Goal: Task Accomplishment & Management: Complete application form

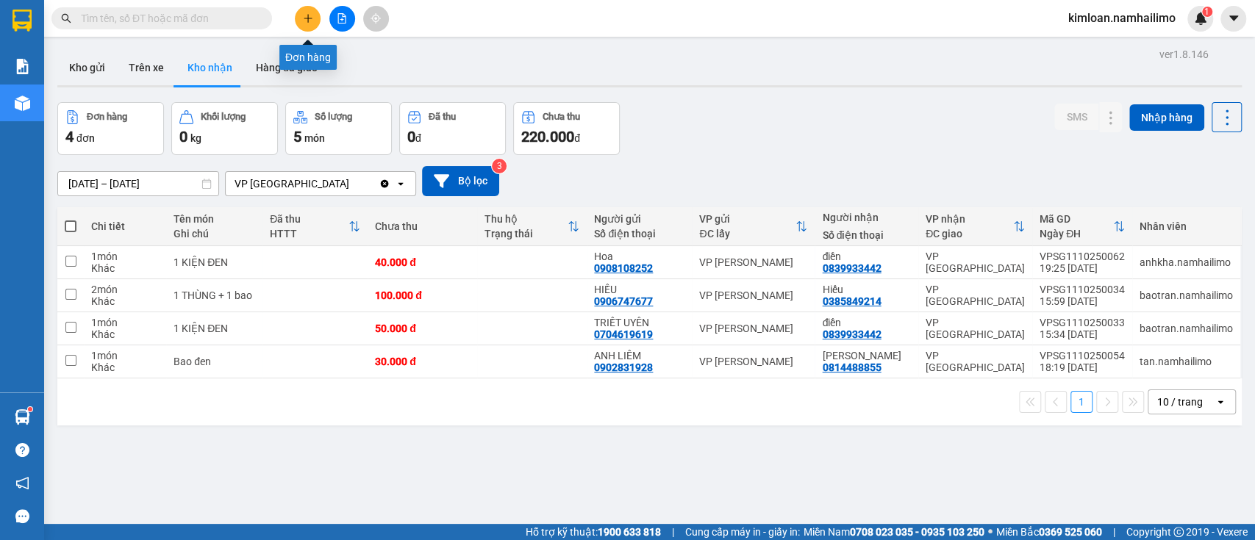
click at [303, 17] on icon "plus" at bounding box center [308, 18] width 10 height 10
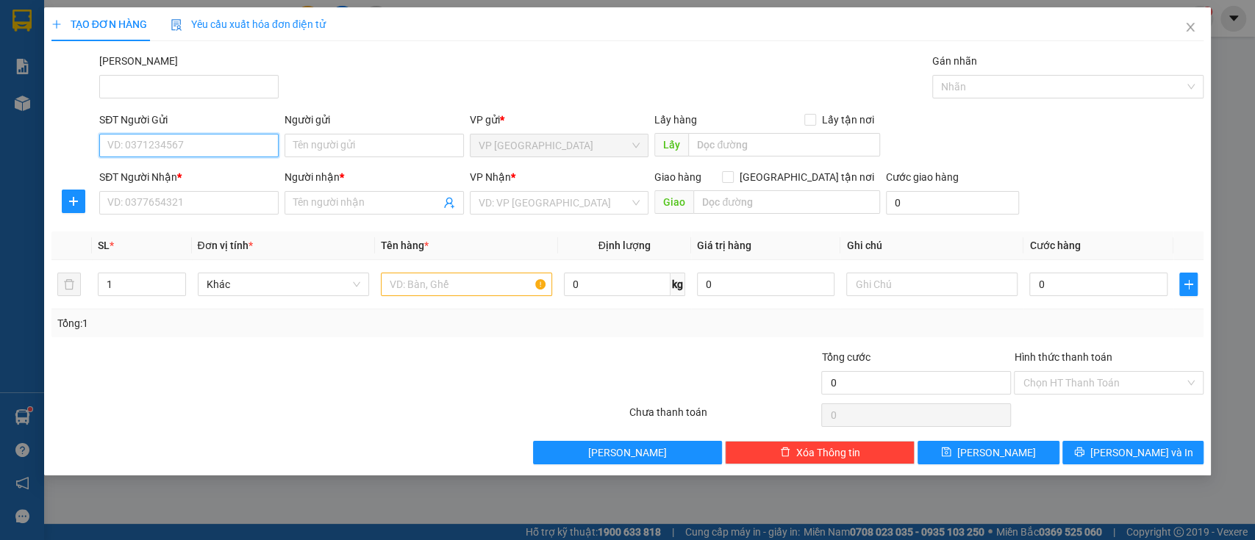
click at [198, 156] on input "SĐT Người Gửi" at bounding box center [188, 146] width 179 height 24
click at [198, 153] on input "SĐT Người Gửi" at bounding box center [188, 146] width 179 height 24
drag, startPoint x: 201, startPoint y: 167, endPoint x: 215, endPoint y: 166, distance: 14.0
click at [201, 167] on div "0394274027 - A. TÚ" at bounding box center [189, 175] width 162 height 16
type input "0394274027"
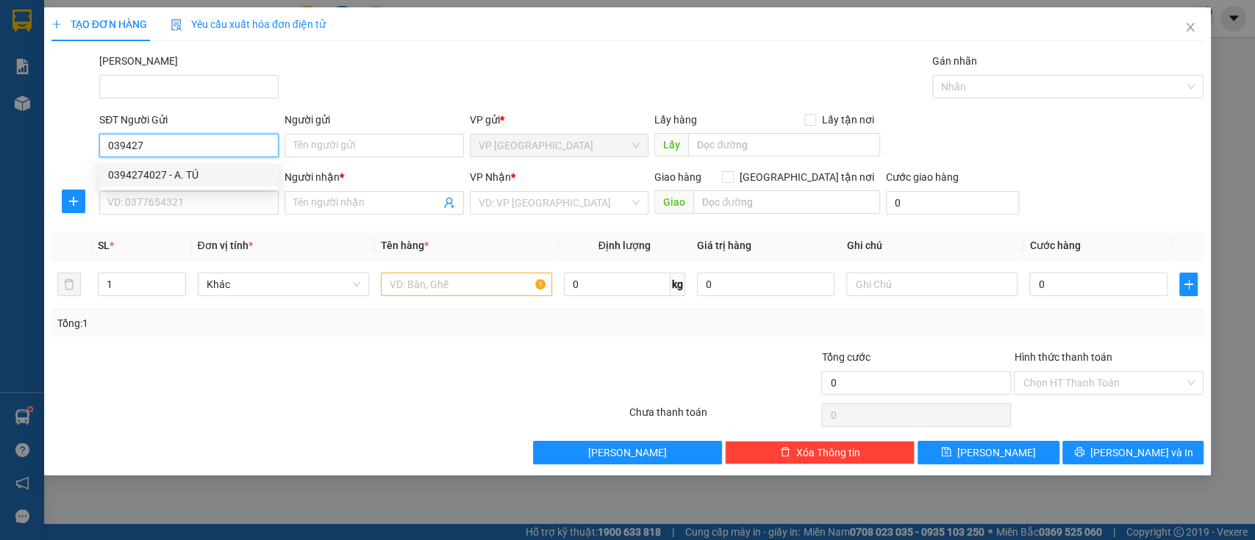
type input "A. TÚ"
type input "0936982340"
type input "A.HIẾU"
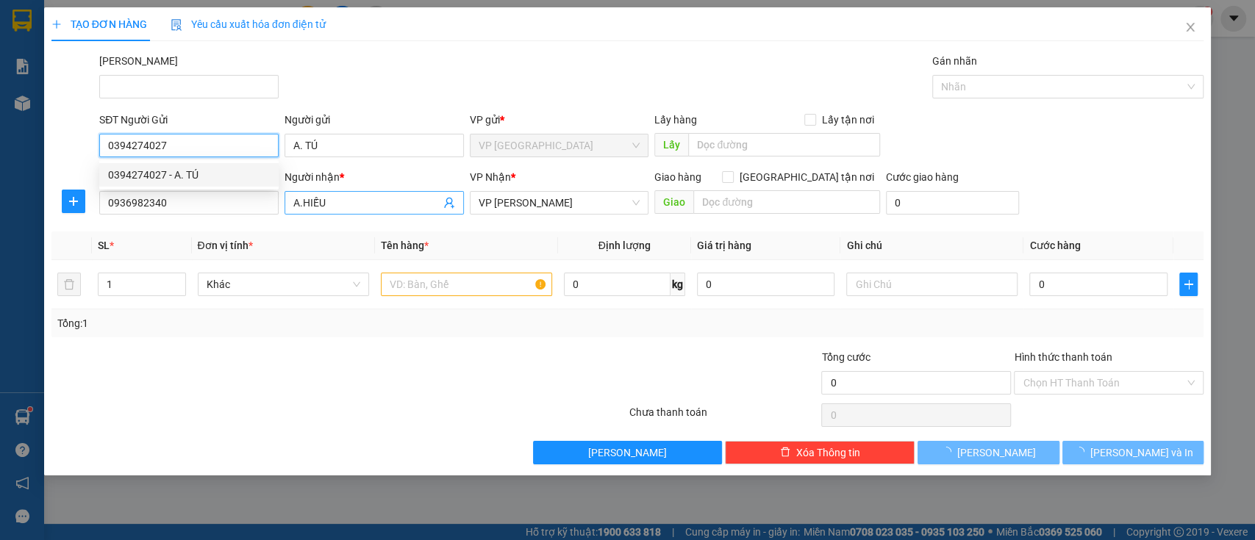
type input "20.000"
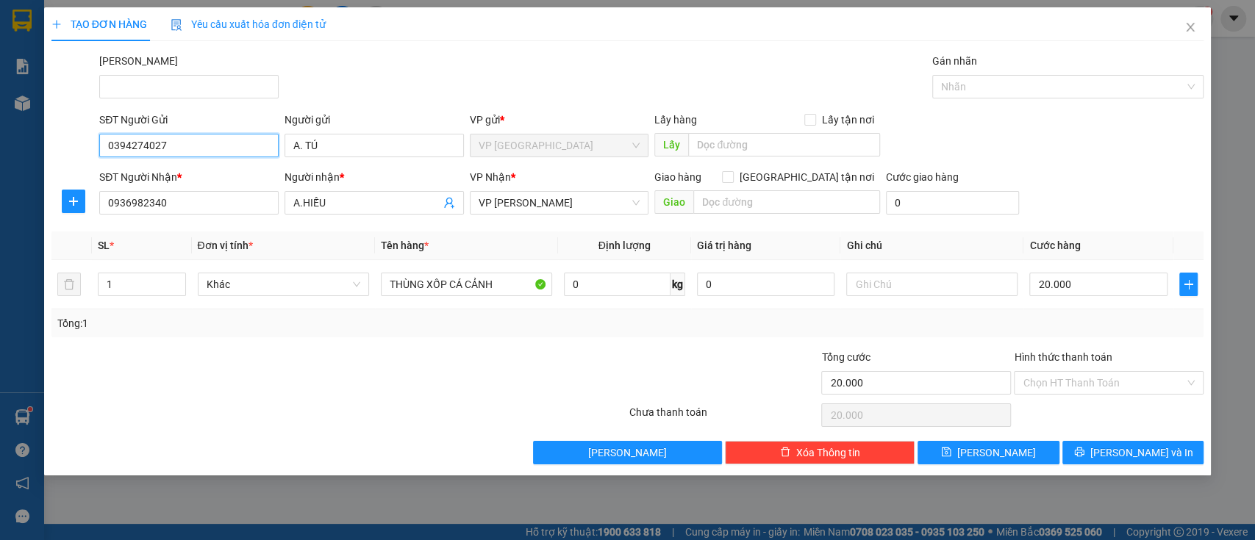
type input "0394274027"
click at [447, 367] on div at bounding box center [531, 374] width 193 height 51
click at [485, 329] on div "Tổng: 1" at bounding box center [627, 323] width 1141 height 16
click at [1088, 382] on input "Hình thức thanh toán" at bounding box center [1104, 383] width 162 height 22
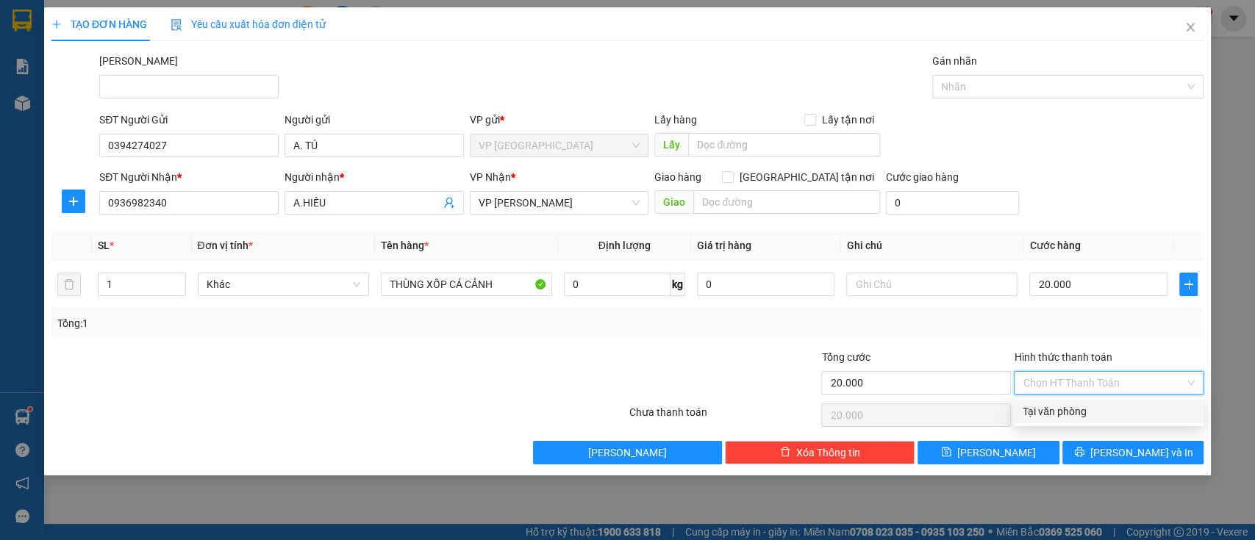
click at [1079, 408] on div "Tại văn phòng" at bounding box center [1109, 412] width 172 height 16
type input "0"
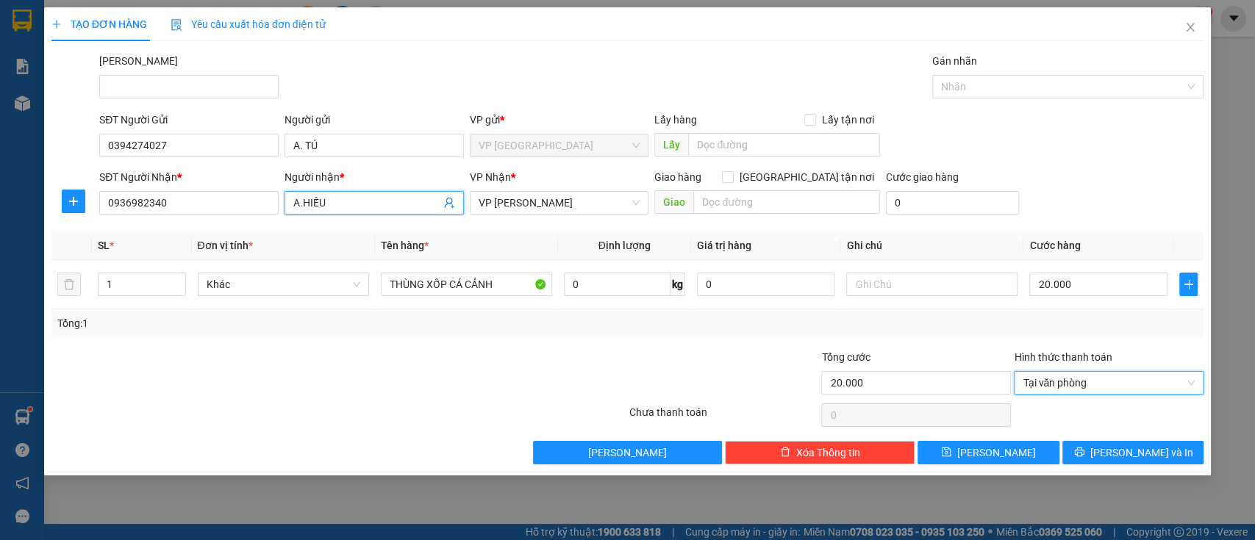
click at [352, 199] on input "A.HIẾU" at bounding box center [366, 203] width 147 height 16
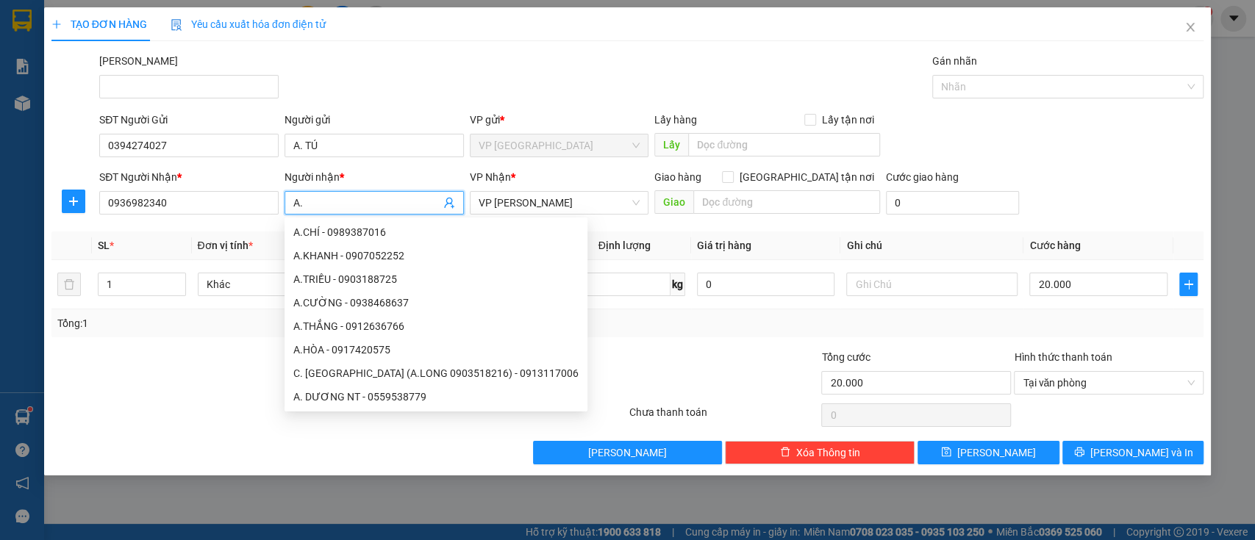
type input "A"
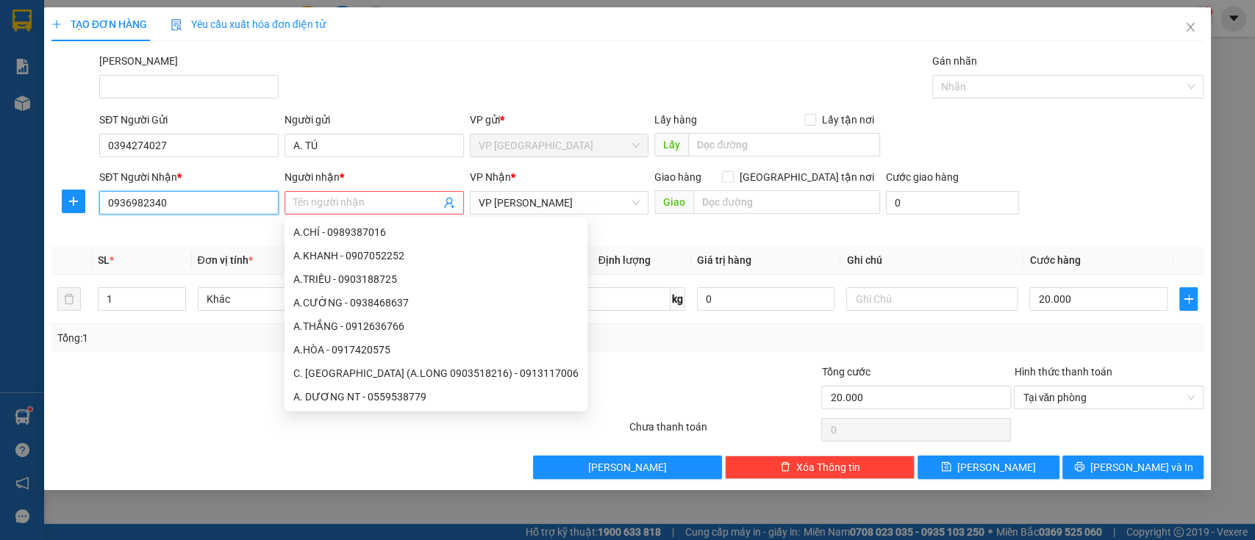
drag, startPoint x: 207, startPoint y: 199, endPoint x: 49, endPoint y: 197, distance: 157.4
click at [50, 197] on div "SĐT Người Nhận * 0936982340 0936982340 Người nhận * Tên người nhận Tên không hợ…" at bounding box center [628, 202] width 1156 height 66
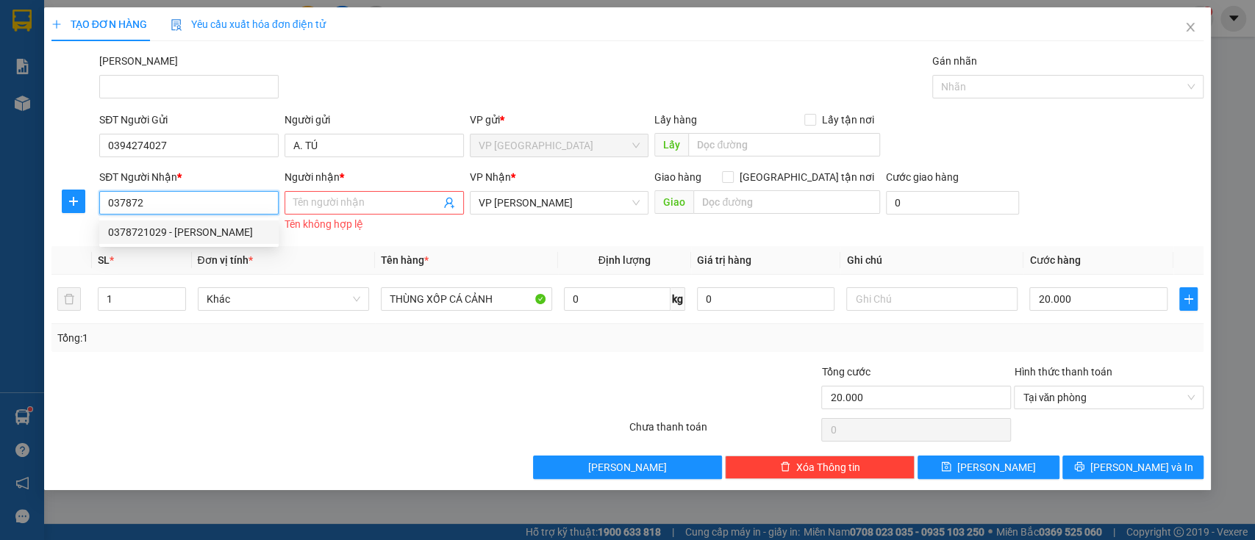
drag, startPoint x: 234, startPoint y: 235, endPoint x: 264, endPoint y: 235, distance: 30.1
click at [234, 234] on div "0378721029 - [PERSON_NAME]" at bounding box center [189, 232] width 162 height 16
type input "0378721029"
type input "[PERSON_NAME]"
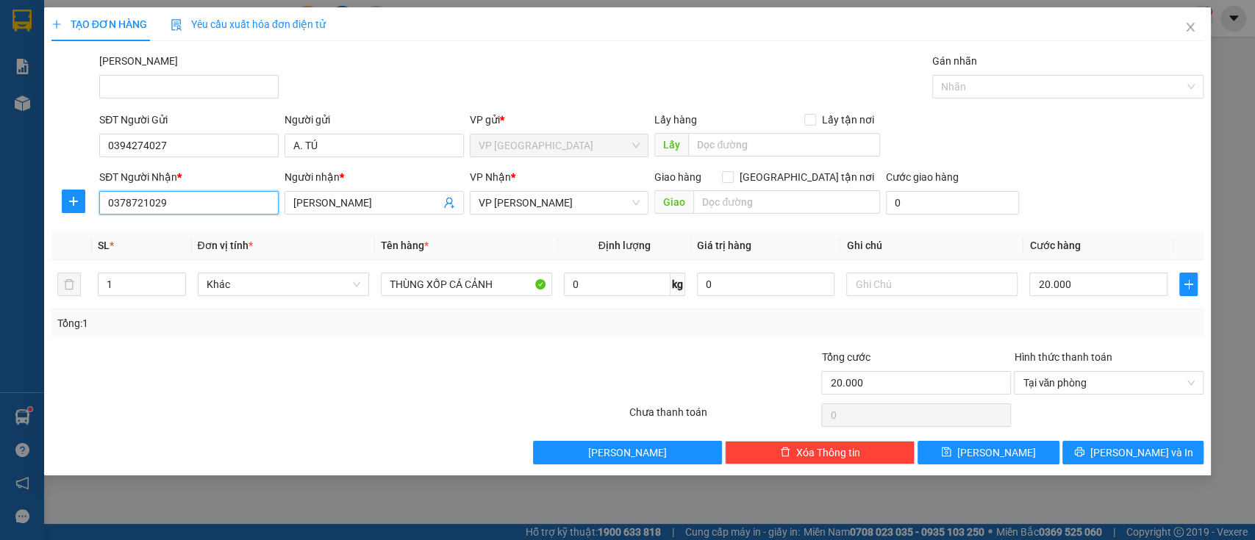
type input "0378721029"
drag, startPoint x: 555, startPoint y: 390, endPoint x: 559, endPoint y: 373, distance: 18.0
click at [557, 390] on div at bounding box center [531, 374] width 193 height 51
click at [571, 354] on div at bounding box center [531, 374] width 193 height 51
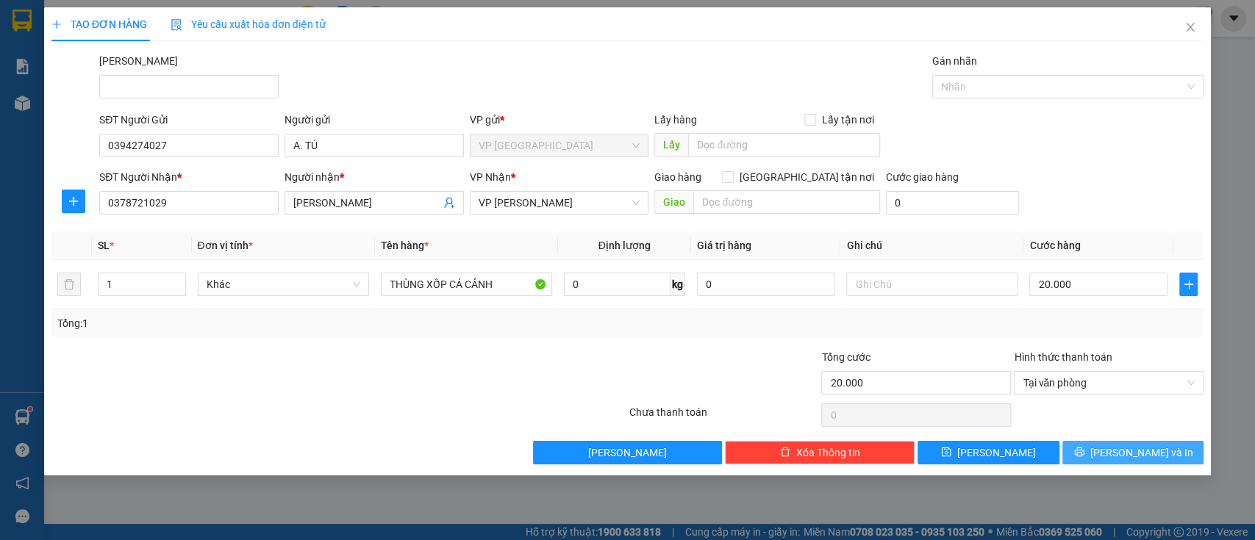
click at [1084, 451] on icon "printer" at bounding box center [1079, 452] width 10 height 10
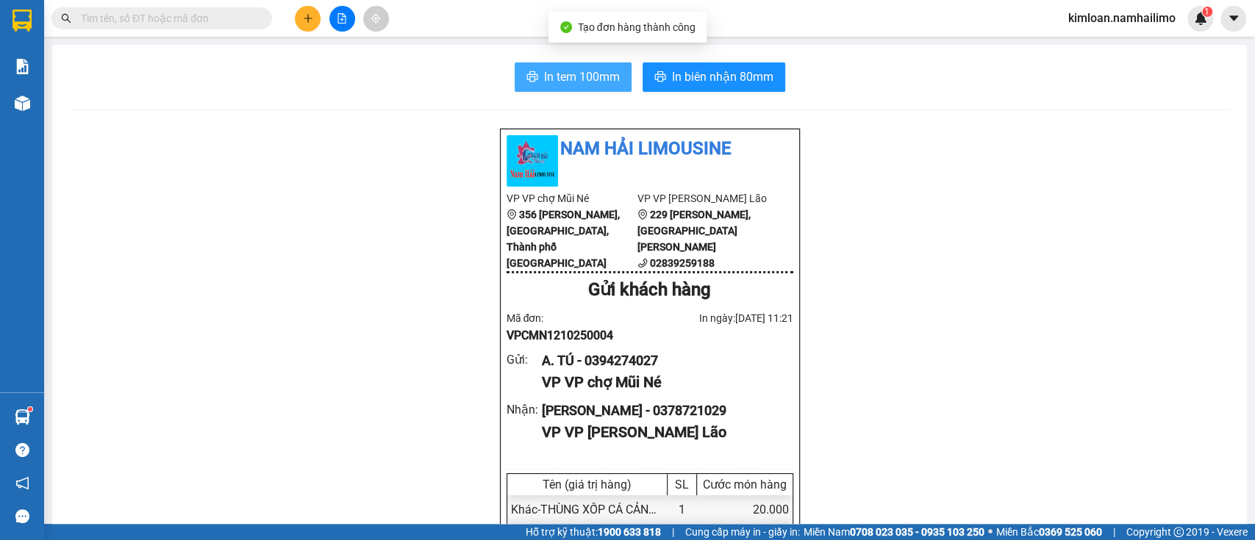
click at [582, 72] on span "In tem 100mm" at bounding box center [582, 77] width 76 height 18
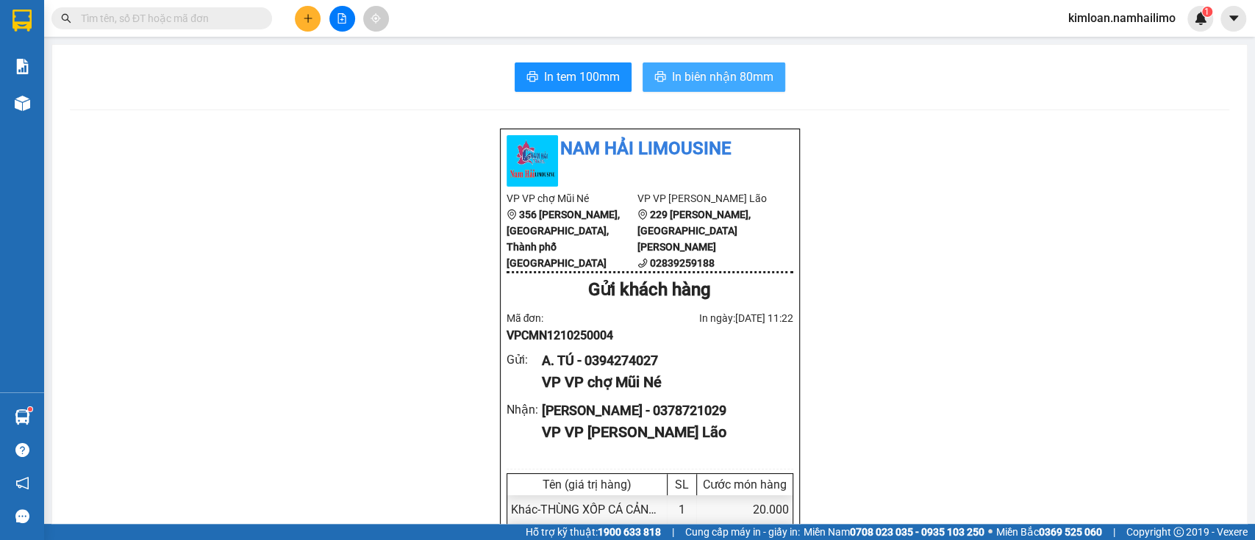
click at [700, 70] on span "In biên nhận 80mm" at bounding box center [722, 77] width 101 height 18
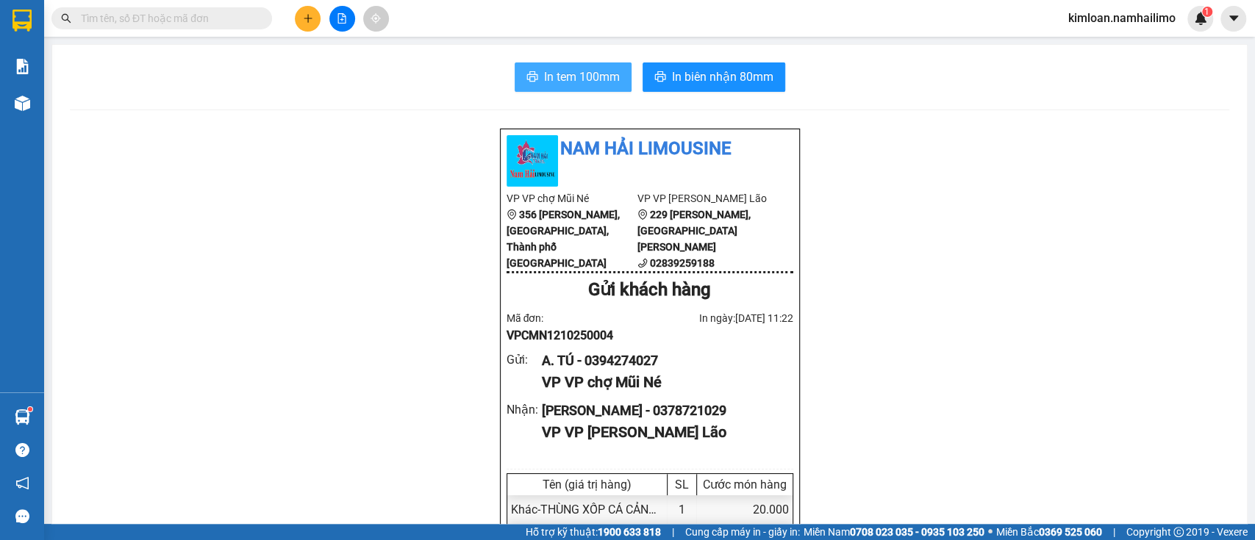
click at [576, 71] on span "In tem 100mm" at bounding box center [582, 77] width 76 height 18
click at [638, 371] on div "A. TÚ - 0394274027" at bounding box center [661, 361] width 239 height 21
click at [639, 371] on div "A. TÚ - 0394274027" at bounding box center [661, 361] width 239 height 21
click at [640, 371] on div "A. TÚ - 0394274027" at bounding box center [661, 361] width 239 height 21
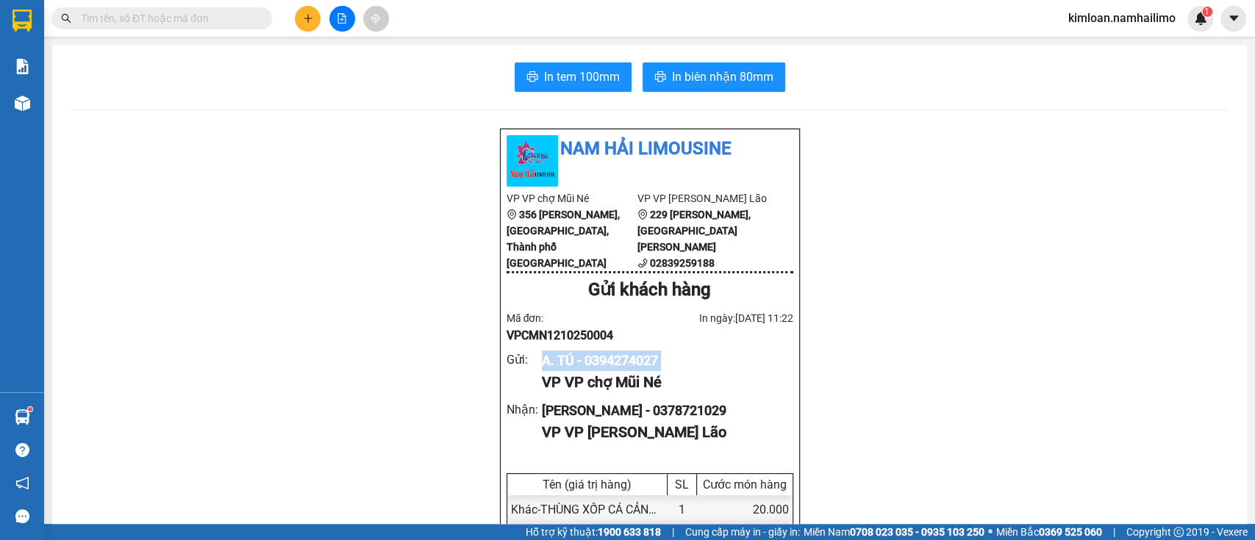
click at [640, 371] on div "A. TÚ - 0394274027" at bounding box center [661, 361] width 239 height 21
click at [662, 371] on div "A. TÚ - 0394274027" at bounding box center [661, 361] width 239 height 21
drag, startPoint x: 583, startPoint y: 376, endPoint x: 688, endPoint y: 363, distance: 105.9
click at [688, 363] on div "Nam Hải Limousine VP VP chợ Mũi Né 356 [PERSON_NAME], [GEOGRAPHIC_DATA], Thành …" at bounding box center [650, 534] width 300 height 810
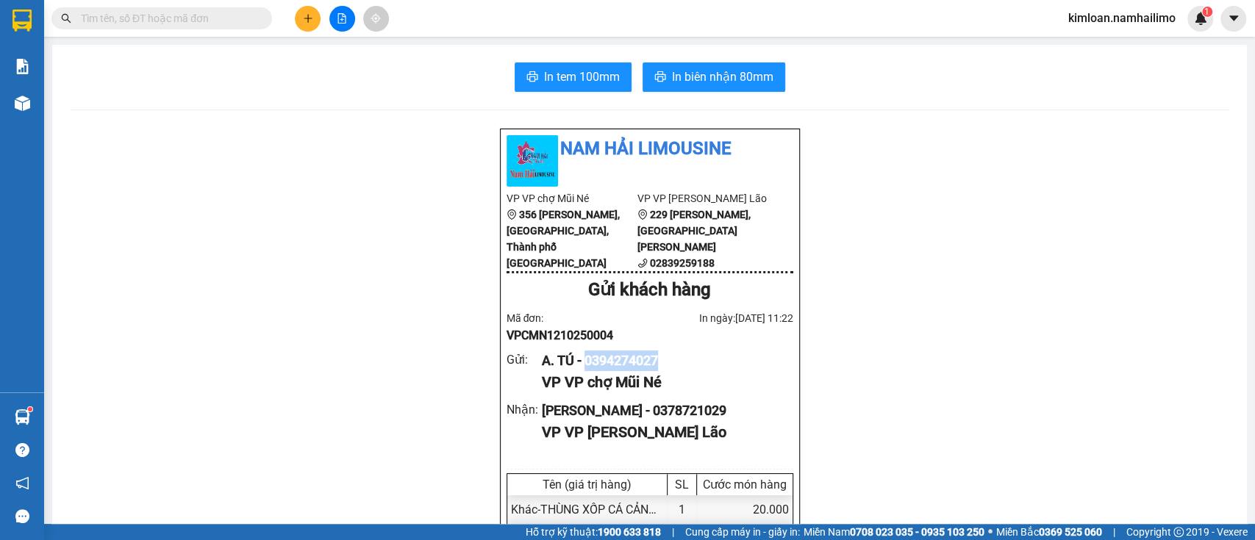
copy div "0394274027"
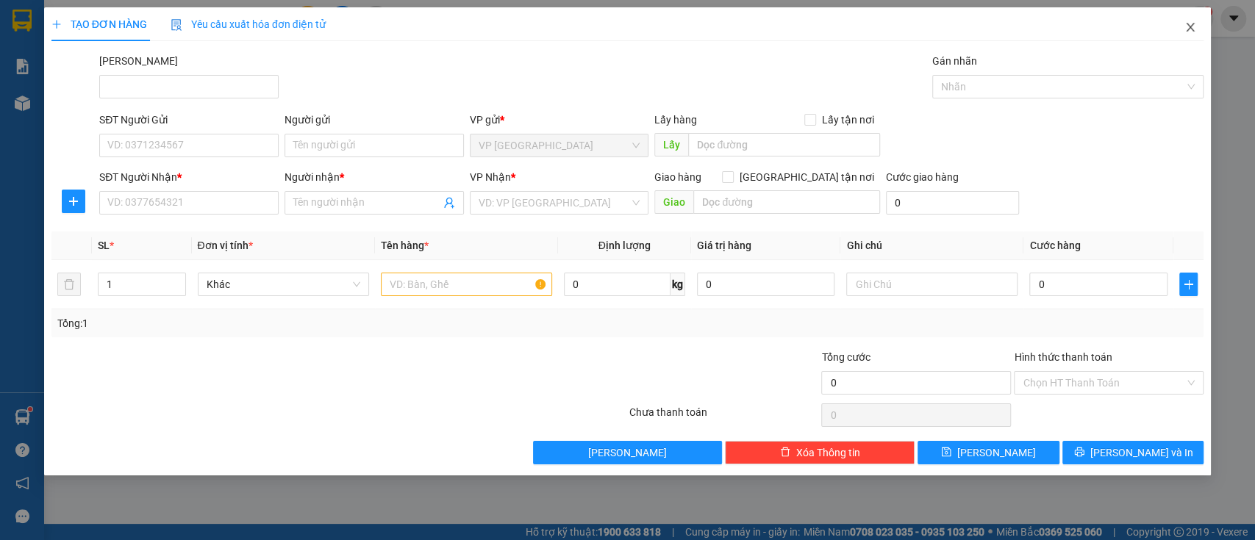
click at [1196, 32] on icon "close" at bounding box center [1190, 27] width 12 height 12
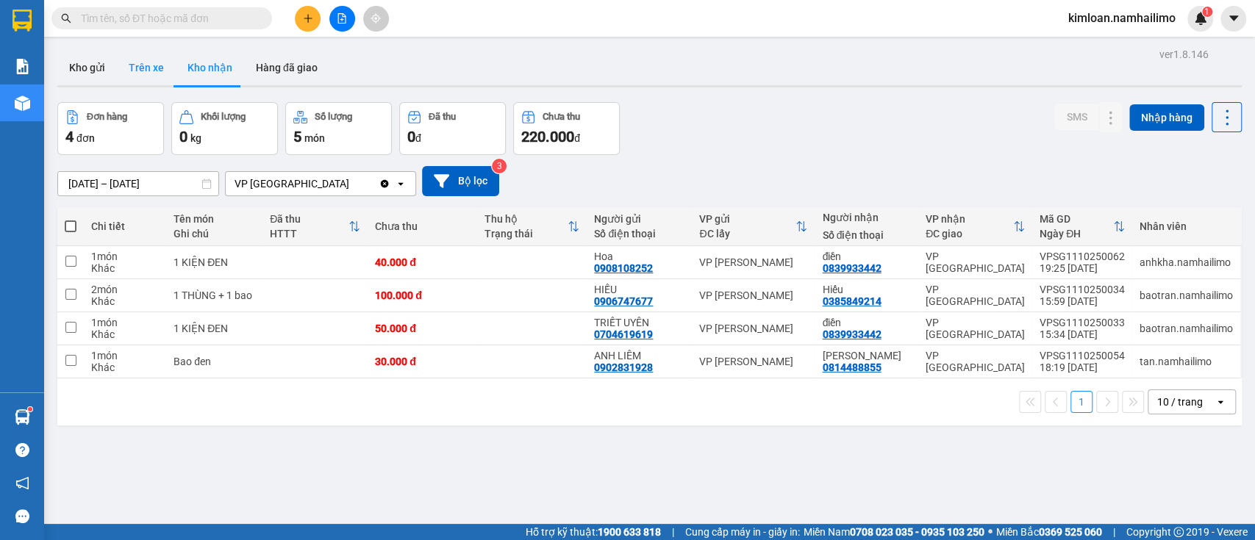
drag, startPoint x: 100, startPoint y: 69, endPoint x: 124, endPoint y: 65, distance: 24.7
click at [100, 70] on button "Kho gửi" at bounding box center [87, 67] width 60 height 35
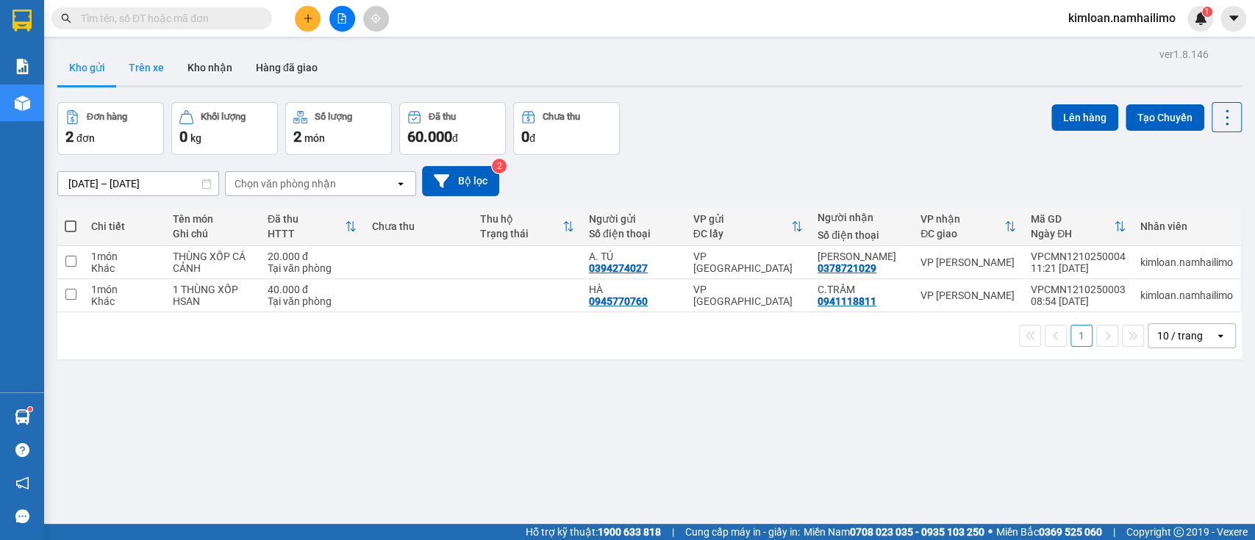
click at [149, 68] on button "Trên xe" at bounding box center [146, 67] width 59 height 35
